Goal: Transaction & Acquisition: Download file/media

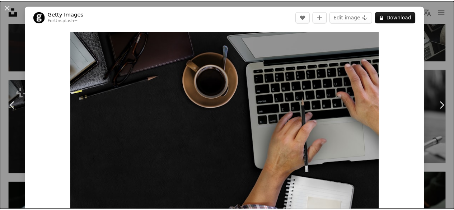
scroll to position [1919, 0]
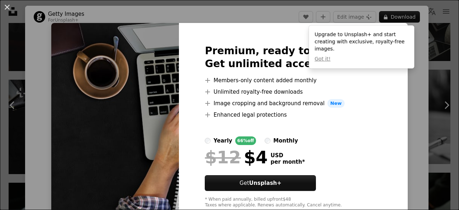
click at [410, 110] on div "An X shape Premium, ready to use images. Get unlimited access. A plus sign Memb…" at bounding box center [229, 105] width 459 height 210
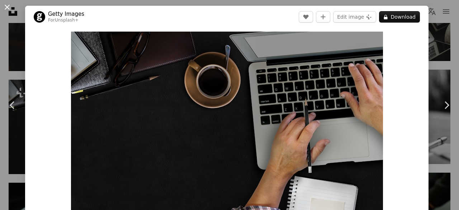
click at [6, 5] on button "An X shape" at bounding box center [7, 7] width 9 height 9
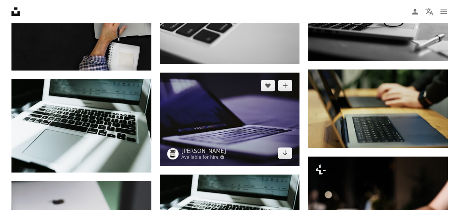
scroll to position [1991, 0]
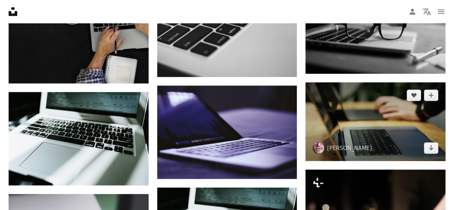
click at [387, 138] on img at bounding box center [375, 121] width 140 height 79
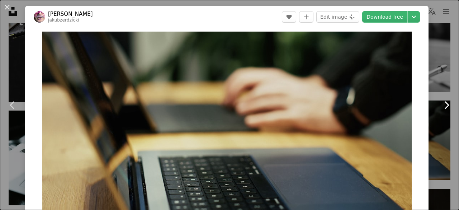
click at [443, 104] on icon "Chevron right" at bounding box center [446, 104] width 11 height 11
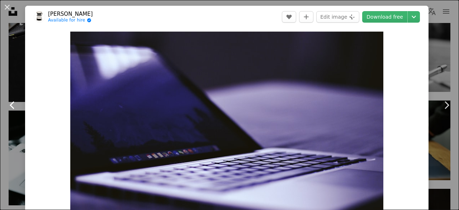
click at [14, 107] on icon "Chevron left" at bounding box center [12, 104] width 11 height 11
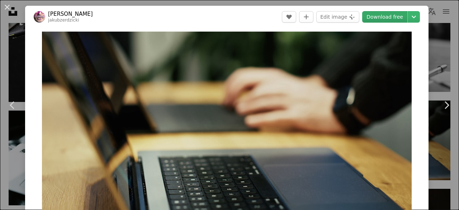
click at [388, 21] on link "Download free" at bounding box center [384, 16] width 45 height 11
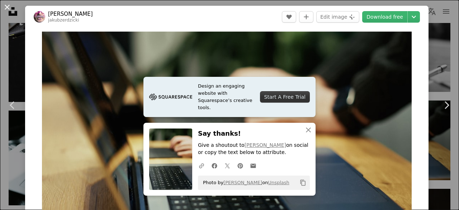
click at [6, 5] on button "An X shape" at bounding box center [7, 7] width 9 height 9
